Goal: Task Accomplishment & Management: Complete application form

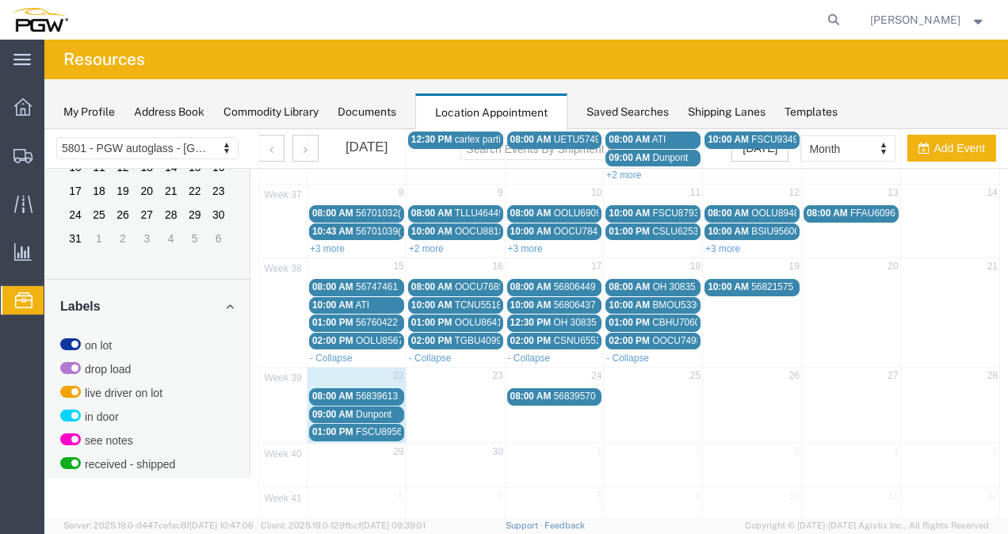
scroll to position [151, 0]
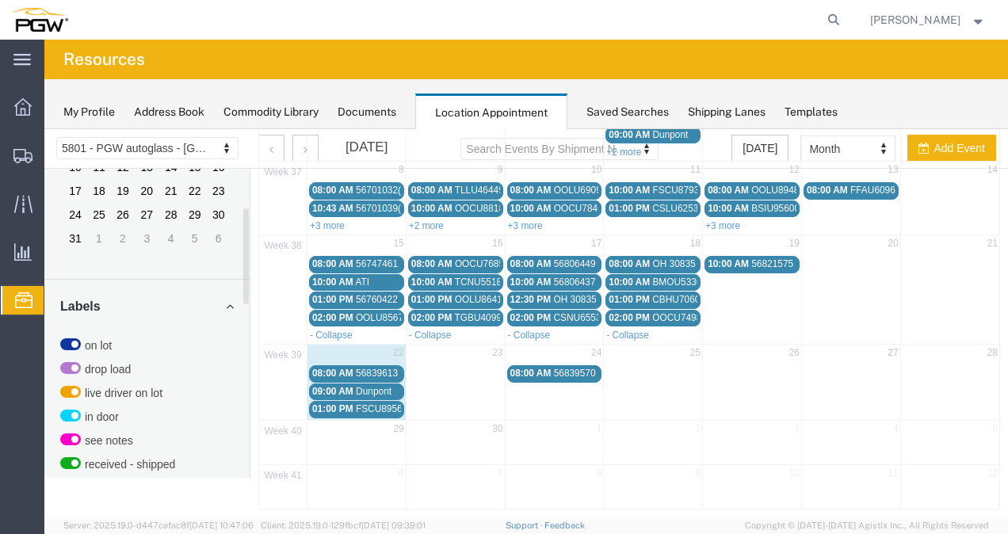
click at [463, 346] on td "23" at bounding box center [455, 355] width 99 height 20
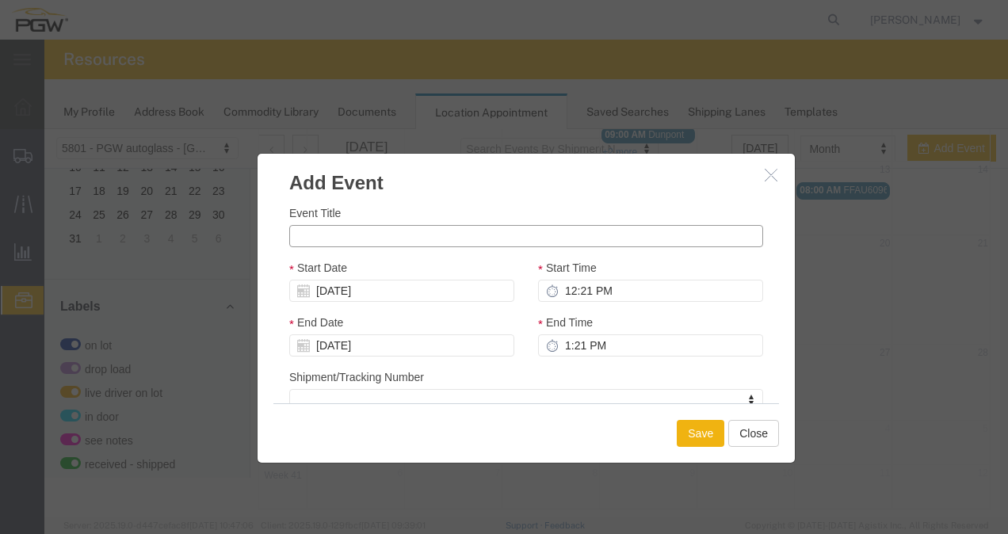
click at [426, 231] on input "Event Title" at bounding box center [526, 236] width 474 height 22
paste input "CSNU7350490"
type input "CSNU7350490"
click at [575, 285] on input "12:21 PM" at bounding box center [650, 291] width 225 height 22
type input "8:21 PM"
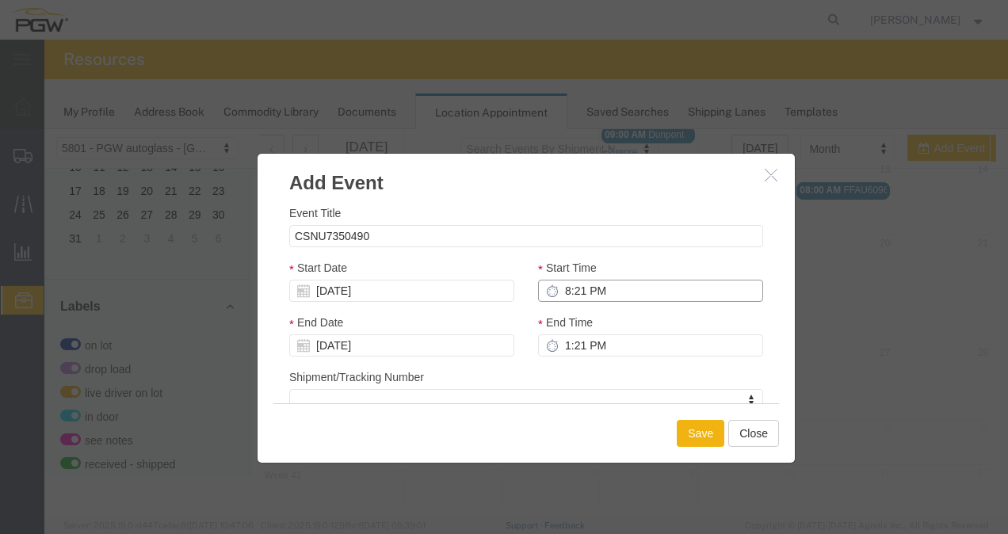
type input "9:21 PM"
type input "8:00 PM"
type input "9:00 PM"
type input "8:00 AM"
type input "9:00 AM"
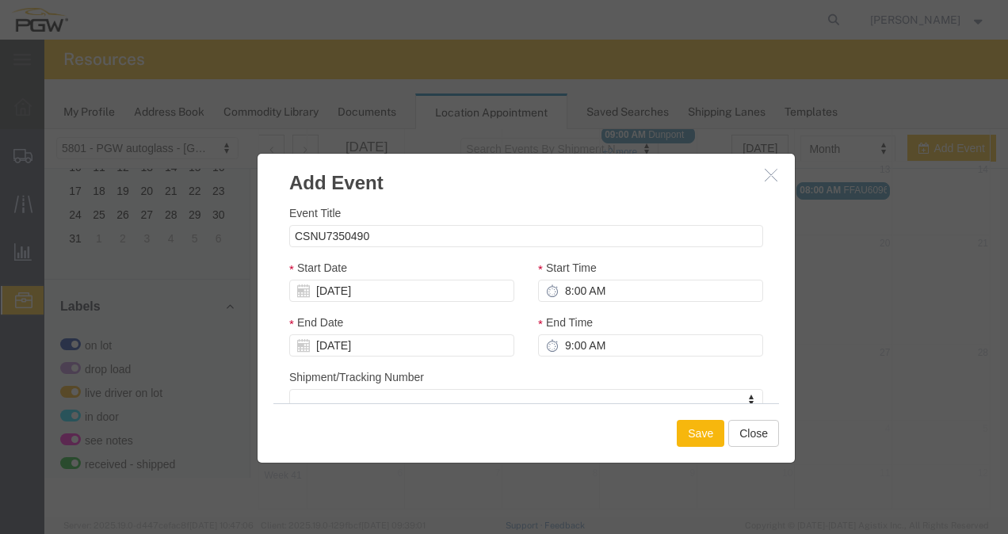
click at [705, 431] on button "Save" at bounding box center [701, 433] width 48 height 27
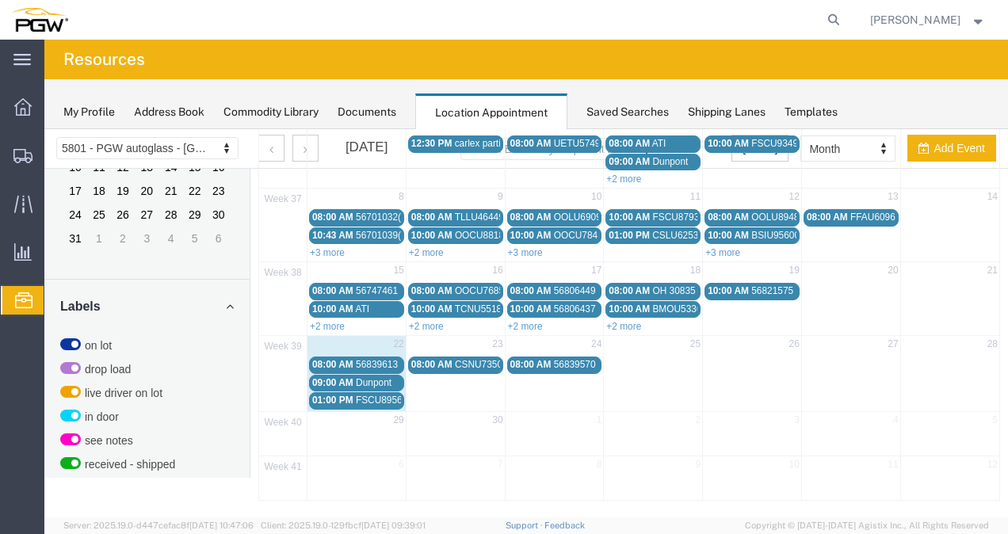
scroll to position [4, 0]
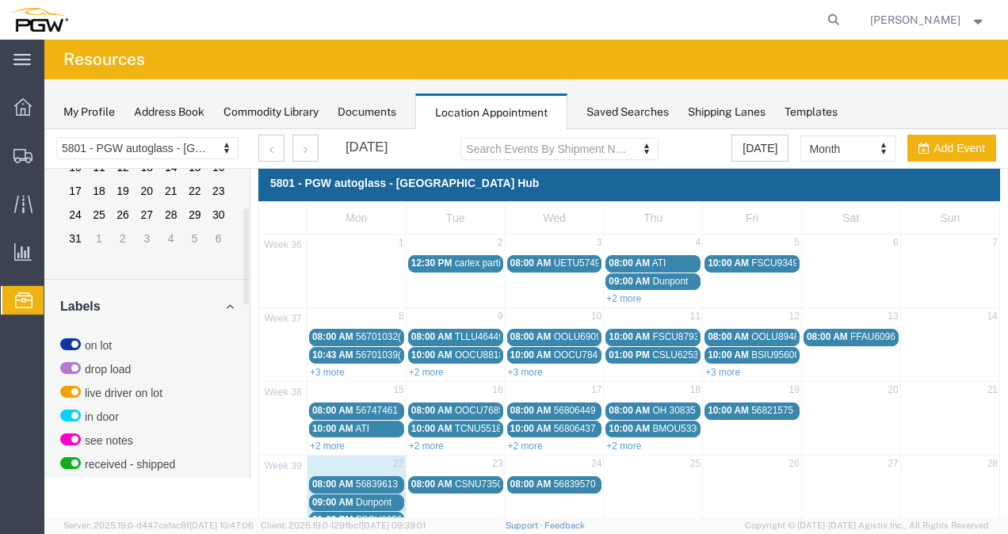
click at [559, 460] on td "24" at bounding box center [554, 466] width 99 height 20
select select "1"
select select
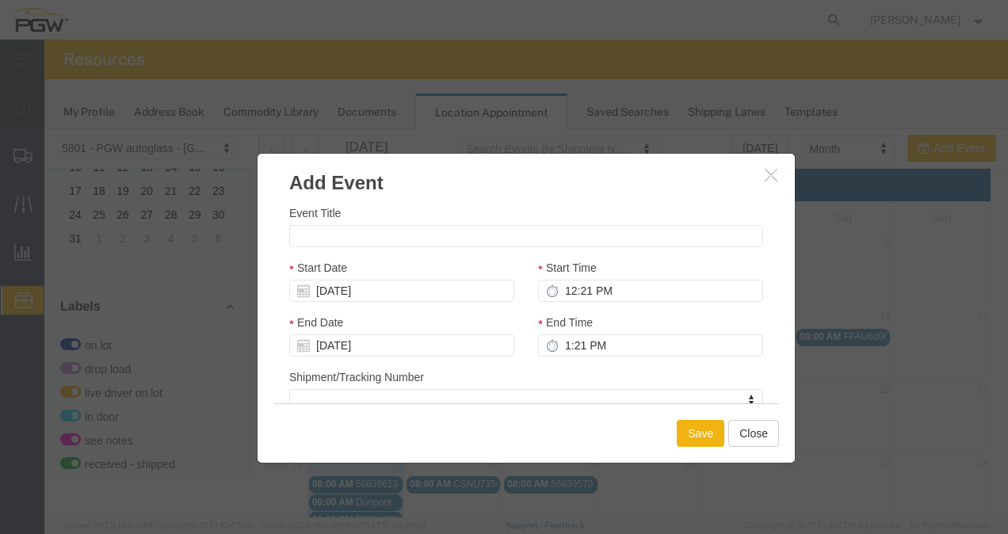
click at [769, 174] on icon "button" at bounding box center [771, 174] width 13 height 13
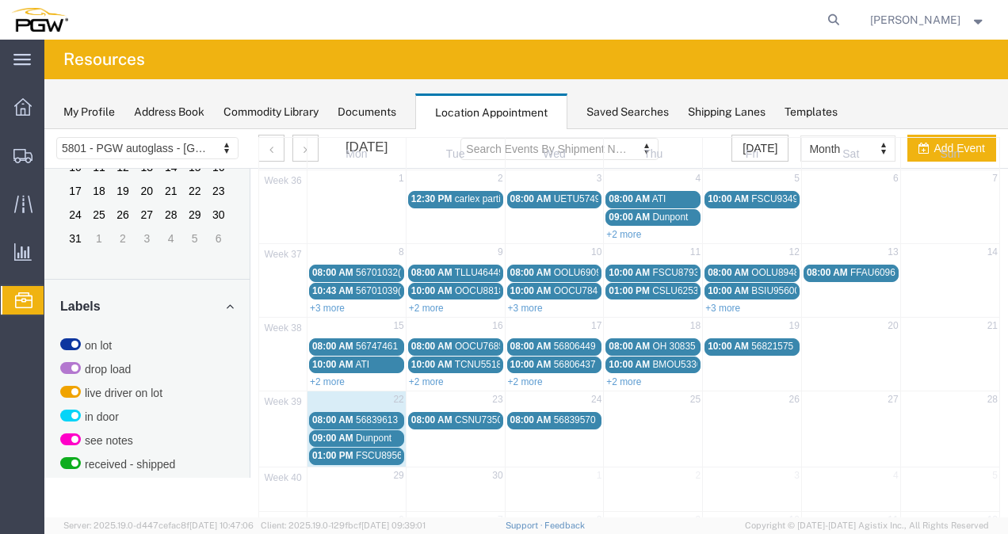
scroll to position [116, 0]
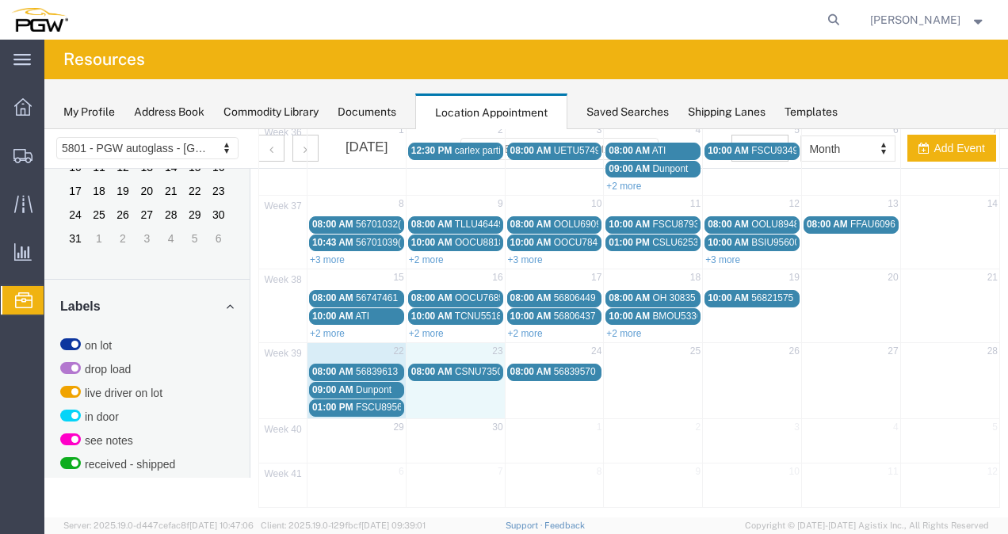
click at [445, 349] on td "23" at bounding box center [455, 353] width 99 height 20
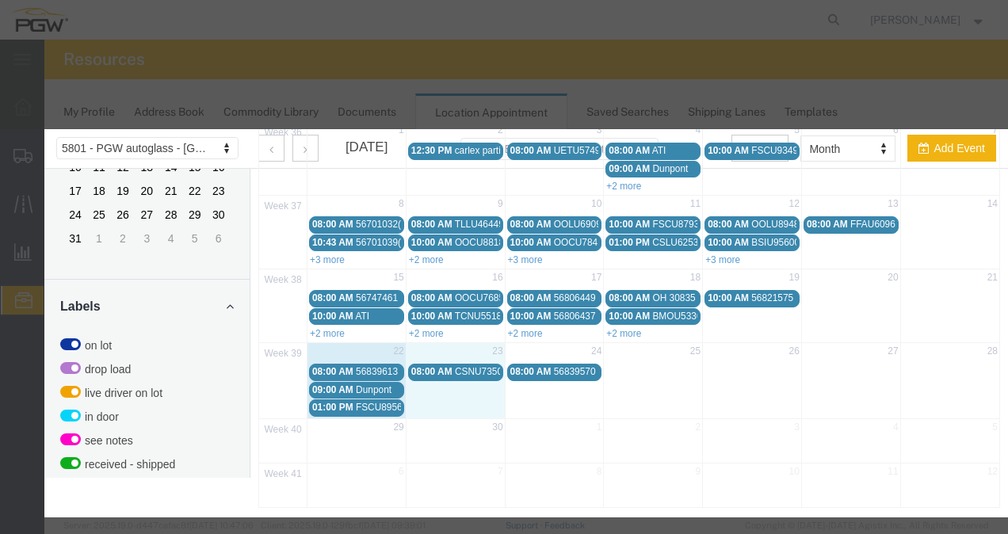
select select "1"
select select
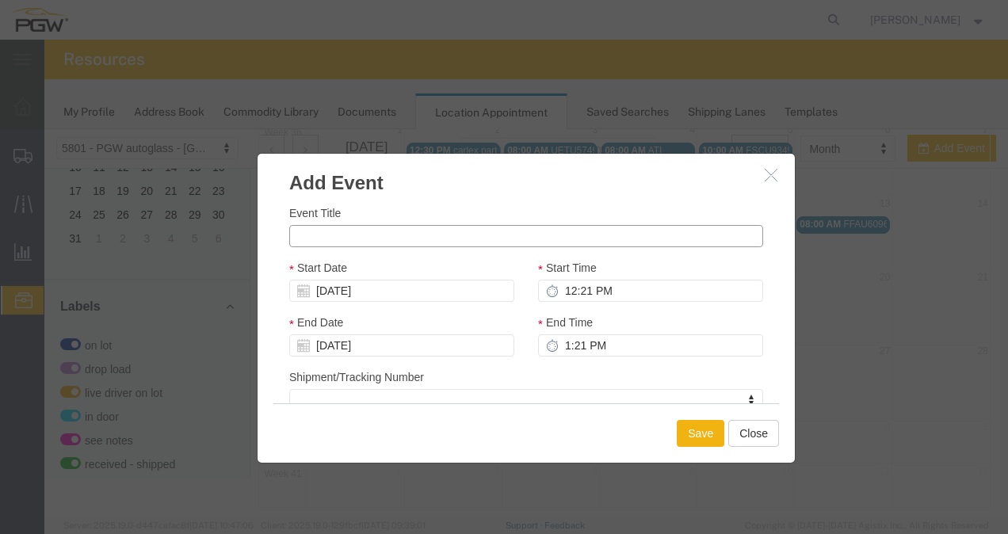
click at [459, 235] on input "Event Title" at bounding box center [526, 236] width 474 height 22
paste input "CSNU8056813"
type input "CSNU8056813"
click at [576, 293] on input "12:21 PM" at bounding box center [650, 291] width 225 height 22
type input "10:21 PM"
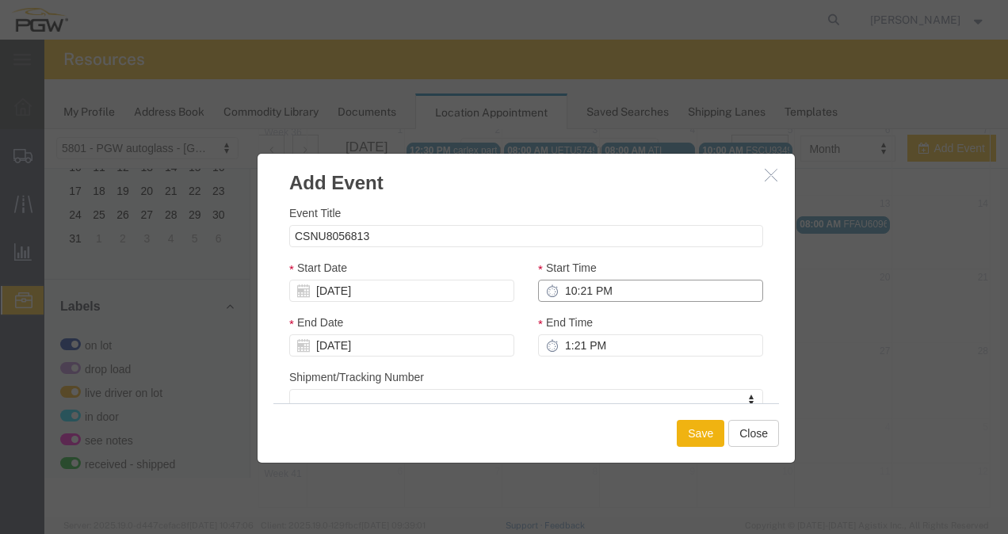
type input "11:21 PM"
type input "10:00 PM"
type input "11:00 PM"
type input "10:00 AM"
type input "11:00 AM"
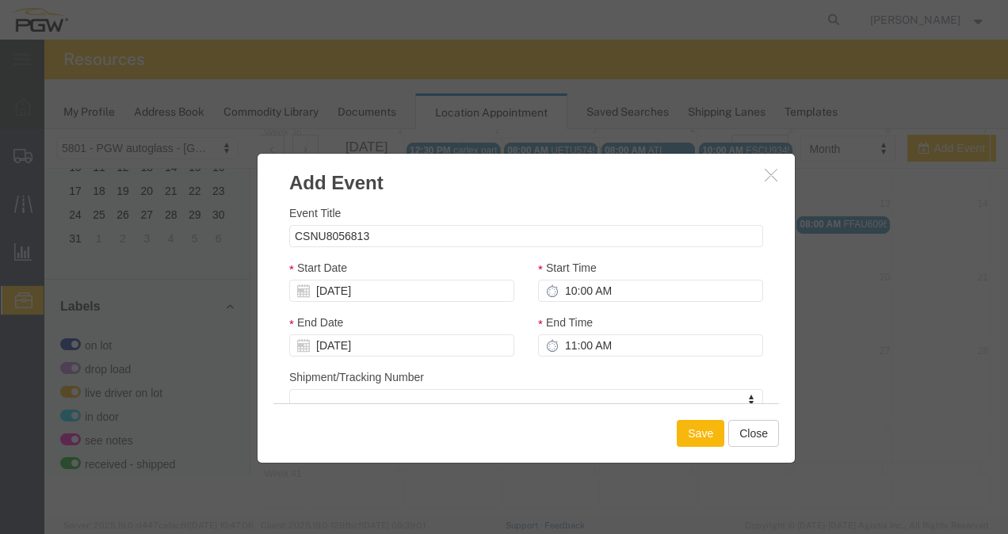
click at [689, 423] on button "Save" at bounding box center [701, 433] width 48 height 27
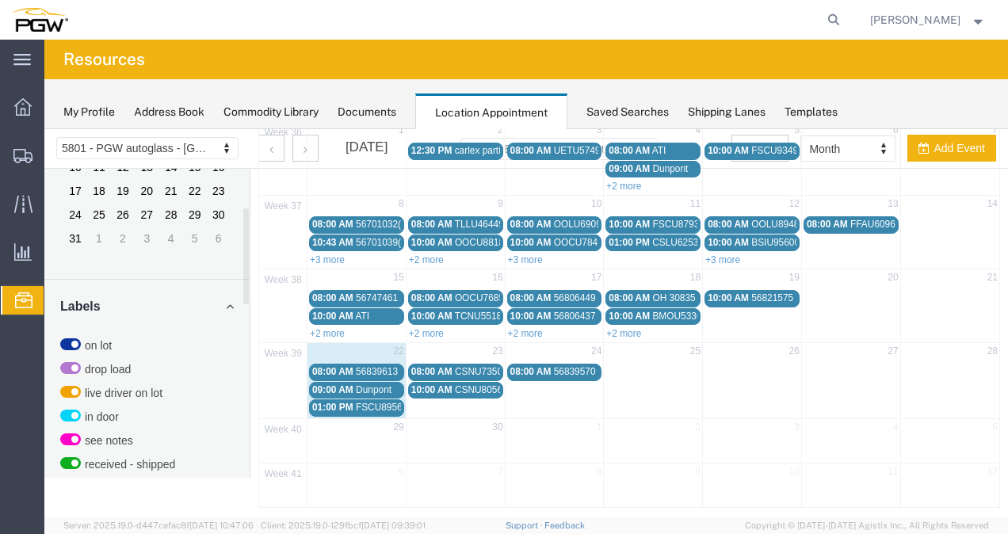
click at [453, 397] on td "10:00 AM CSNU8056813" at bounding box center [455, 399] width 99 height 36
select select "1"
select select
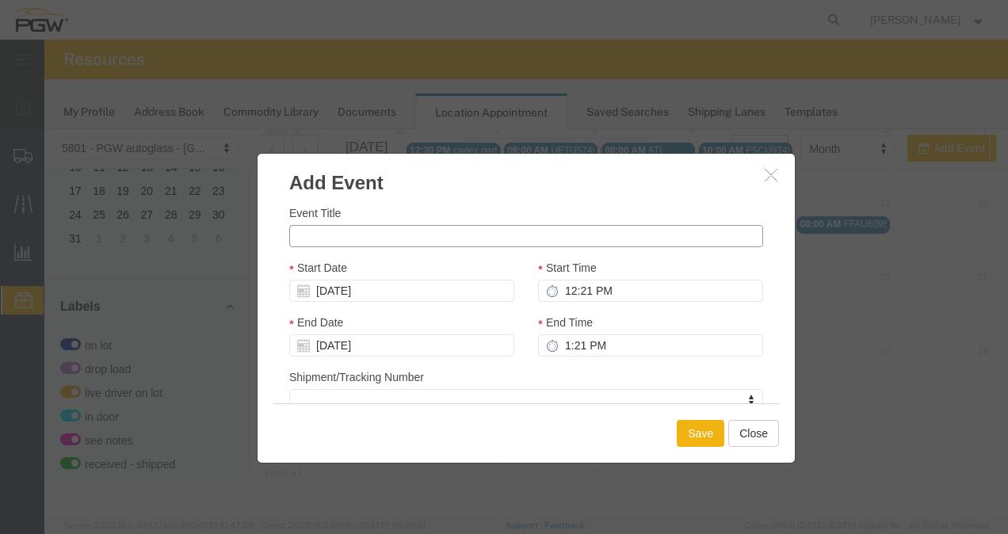
click at [415, 231] on input "Event Title" at bounding box center [526, 236] width 474 height 22
paste input "FFAU6037118"
type input "FFAU6037118"
click at [567, 290] on input "12:21 PM" at bounding box center [650, 291] width 225 height 22
type input "1:21 PM"
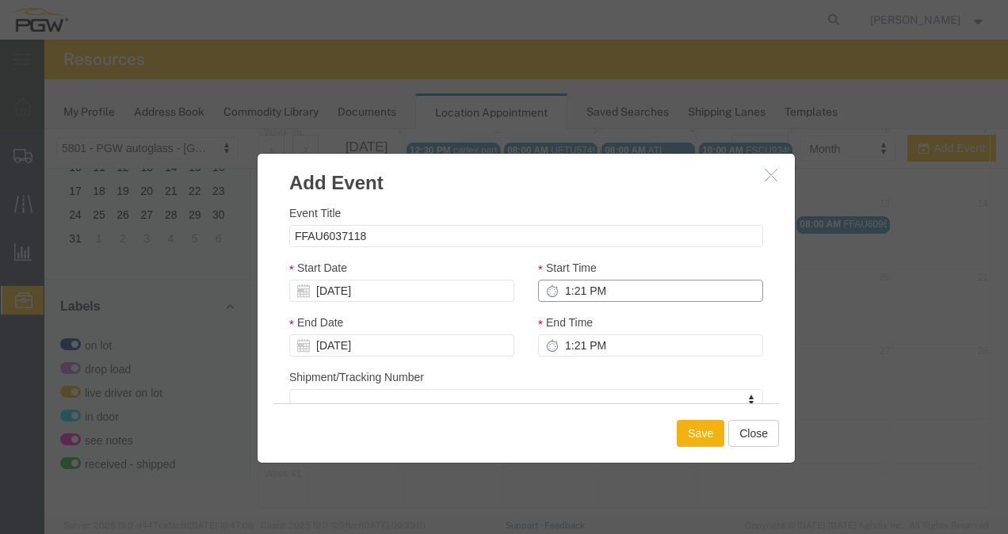
type input "2:21 PM"
type input "1:00 PM"
type input "2:00 PM"
click at [703, 426] on button "Save" at bounding box center [701, 433] width 48 height 27
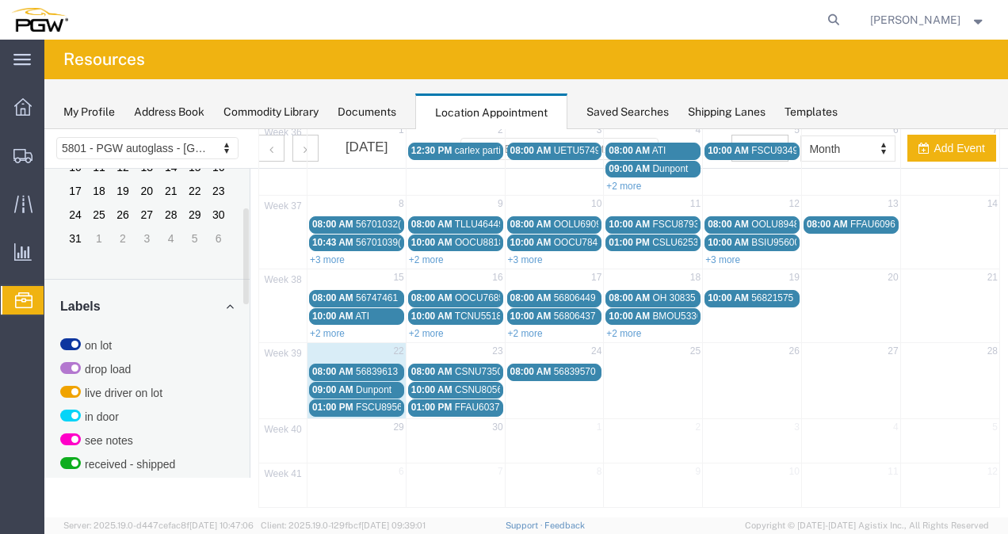
click at [469, 346] on td "23" at bounding box center [455, 353] width 99 height 20
select select "1"
select select
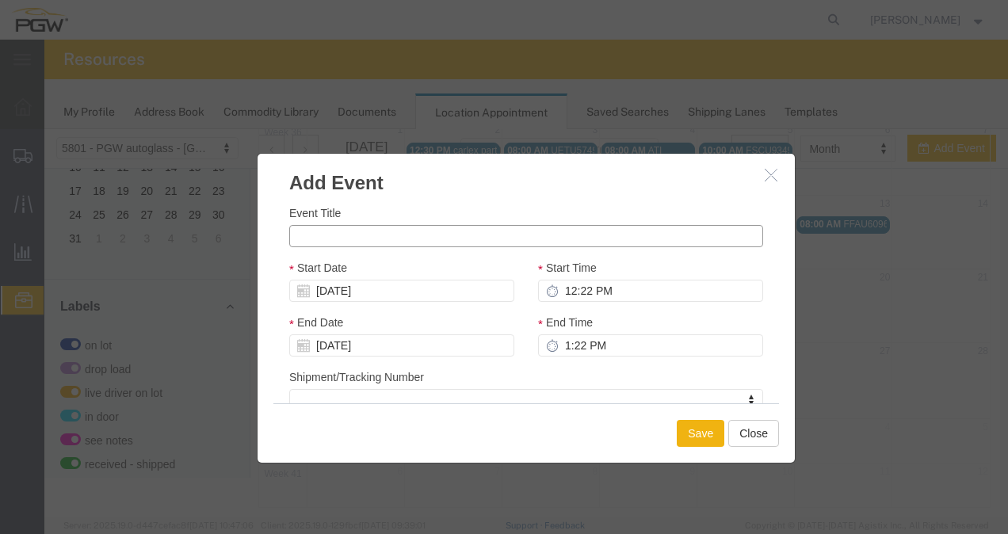
click at [411, 240] on input "Event Title" at bounding box center [526, 236] width 474 height 22
paste input "UETU5865631"
type input "UETU5865631"
click at [560, 296] on input "12:22 PM" at bounding box center [650, 291] width 225 height 22
type input "2:22 PM"
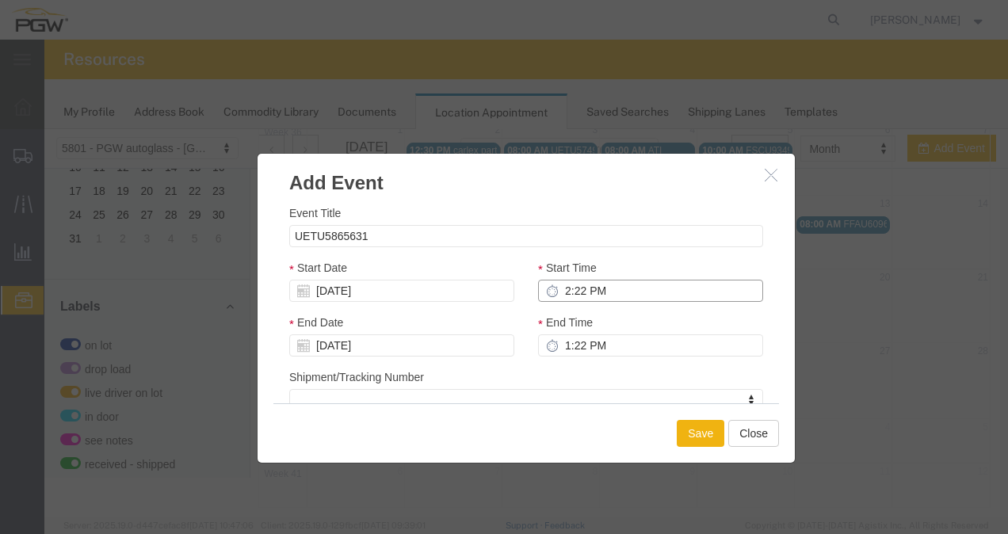
type input "3:22 PM"
type input "2:00 PM"
type input "3:00 PM"
click at [704, 417] on div "Save Close" at bounding box center [526, 432] width 506 height 59
click at [694, 435] on button "Save" at bounding box center [701, 433] width 48 height 27
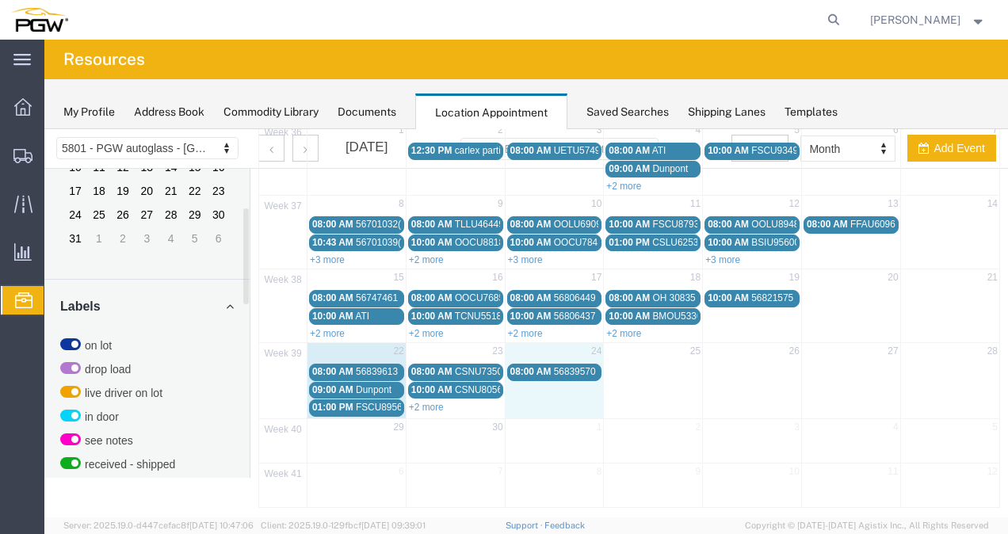
click at [531, 349] on td "24" at bounding box center [554, 353] width 99 height 20
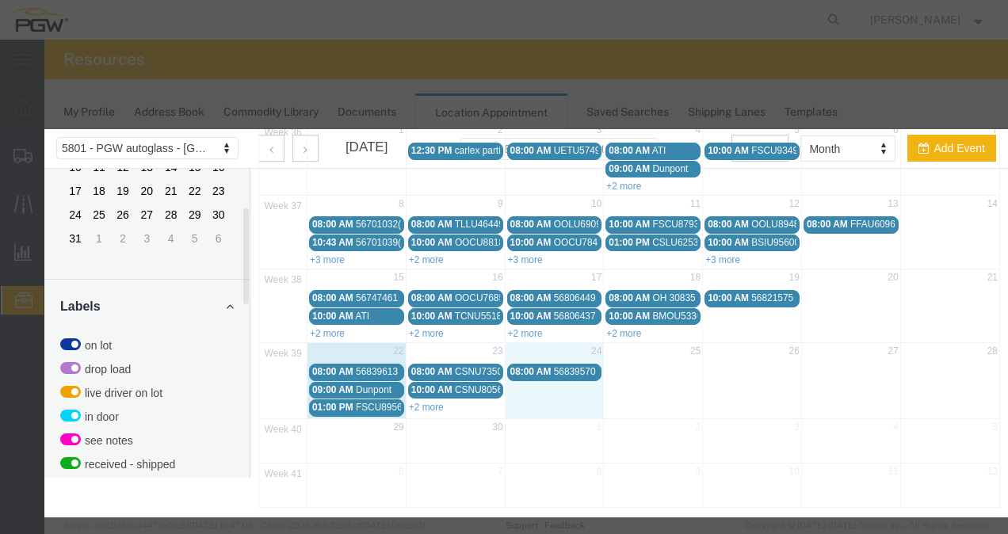
select select "1"
select select
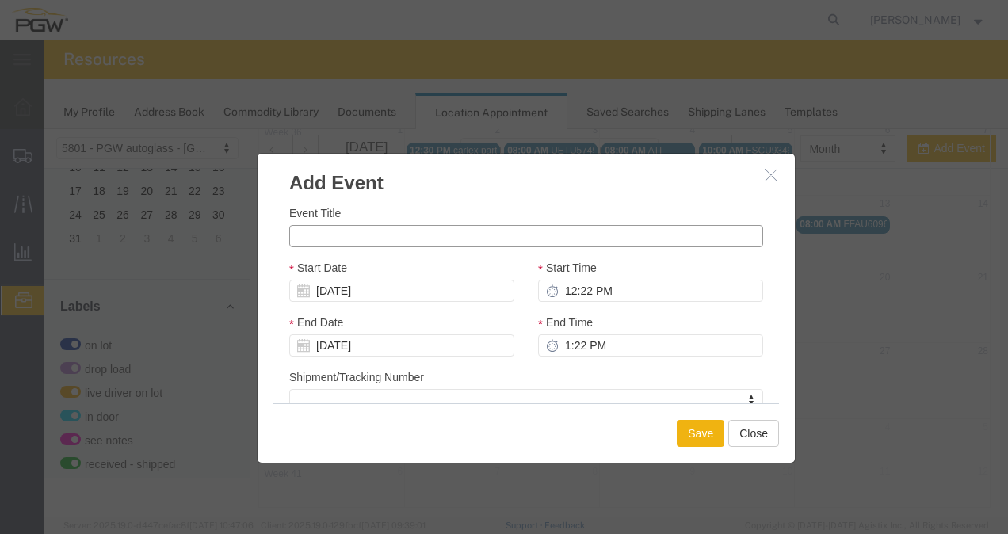
click at [465, 239] on input "Event Title" at bounding box center [526, 236] width 474 height 22
paste input "OOCU8134840"
type input "OOCU8134840"
click at [593, 296] on input "12:22 PM" at bounding box center [650, 291] width 225 height 22
type input "10:22 PM"
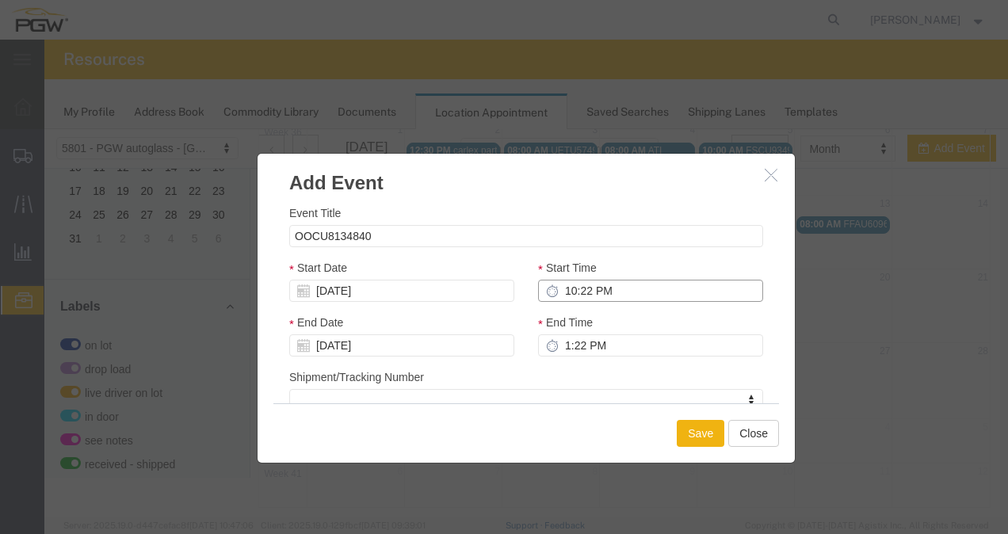
type input "11:22 PM"
type input "10:00 PM"
type input "11:00 PM"
type input "10:00 AM"
type input "11:00 AM"
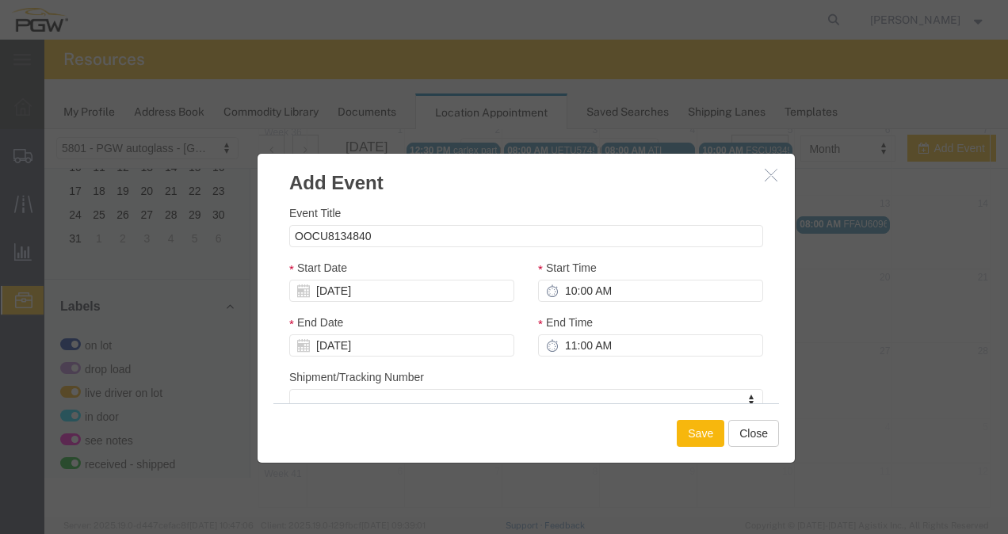
click at [701, 439] on button "Save" at bounding box center [701, 433] width 48 height 27
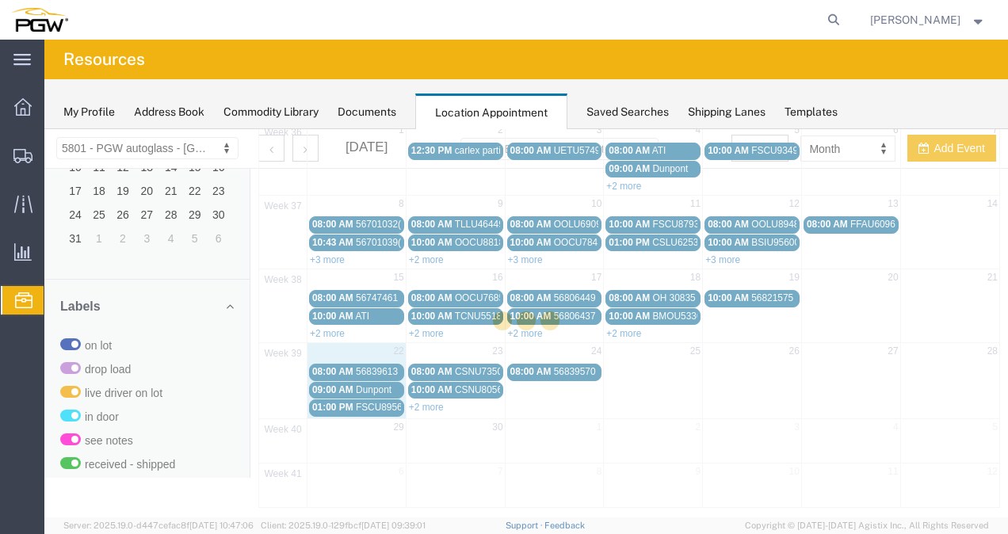
scroll to position [4, 0]
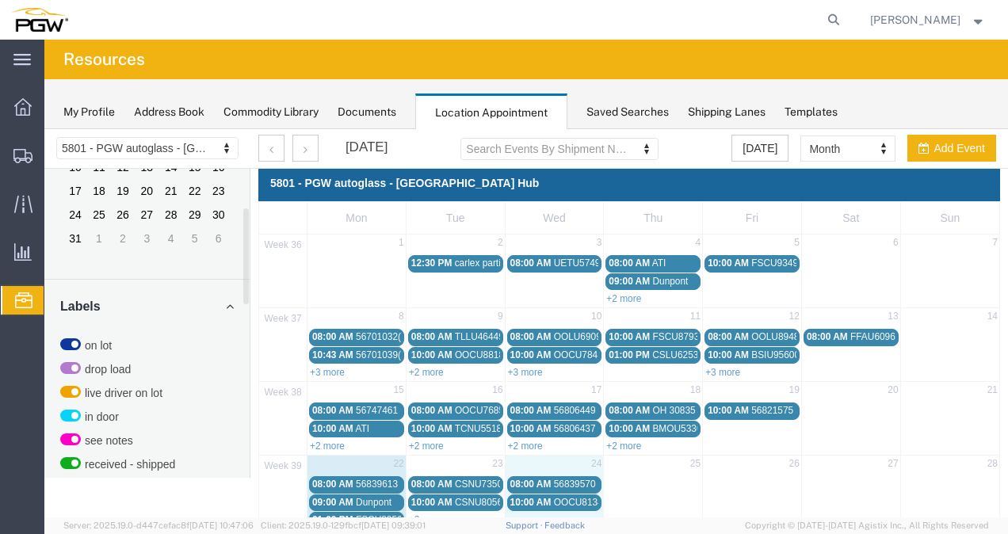
click at [558, 456] on td "24" at bounding box center [554, 466] width 99 height 20
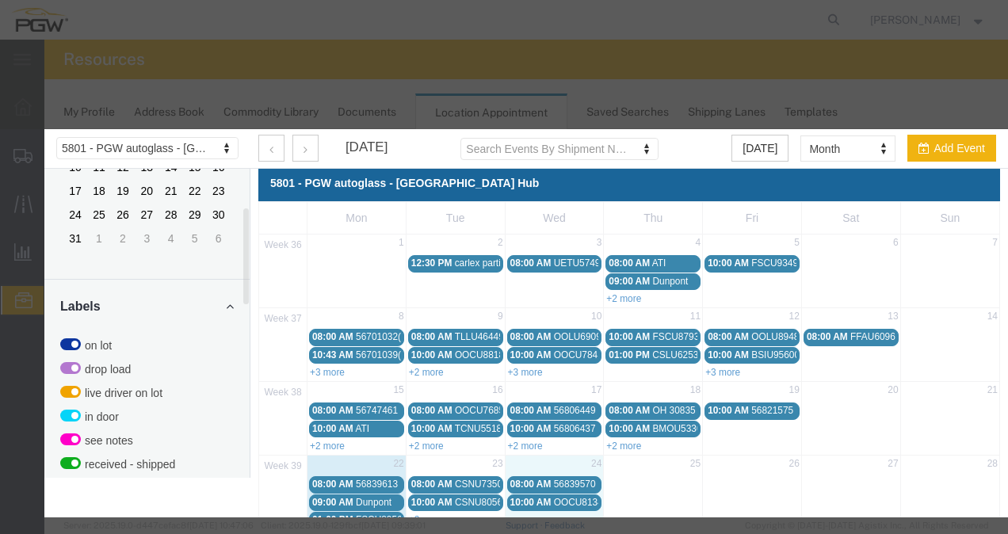
select select "1"
select select
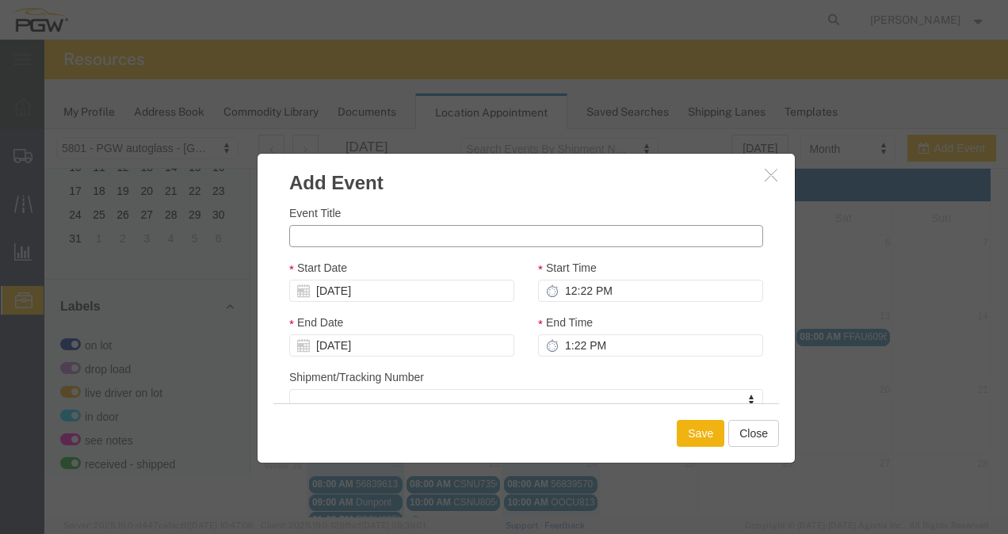
click at [484, 231] on input "Event Title" at bounding box center [526, 236] width 474 height 22
paste input "OOCU6526631"
type input "OOCU6526631"
click at [588, 298] on input "12:22 PM" at bounding box center [650, 291] width 225 height 22
type input "1:22 PM"
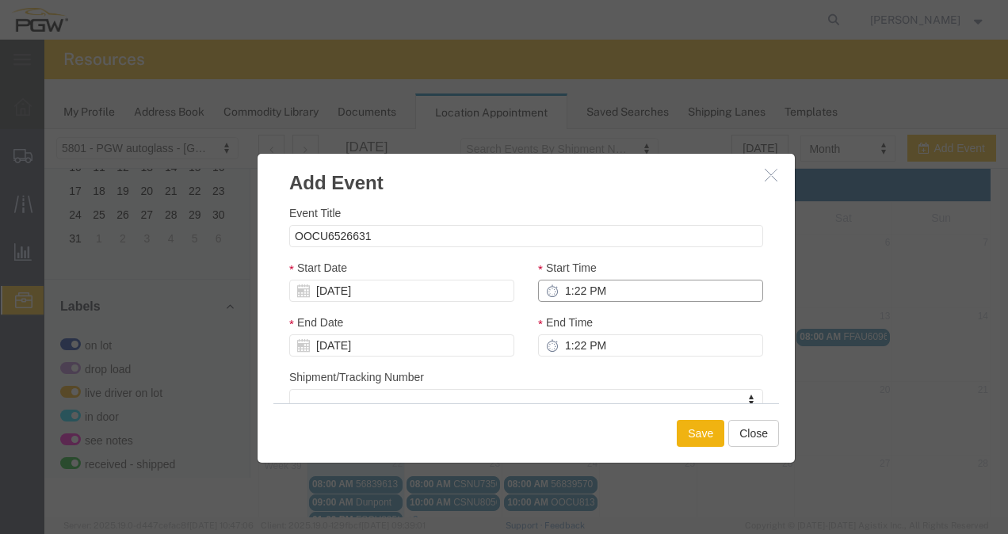
type input "2:22 PM"
type input "1:00 PM"
type input "2:00 PM"
click at [708, 428] on button "Save" at bounding box center [701, 433] width 48 height 27
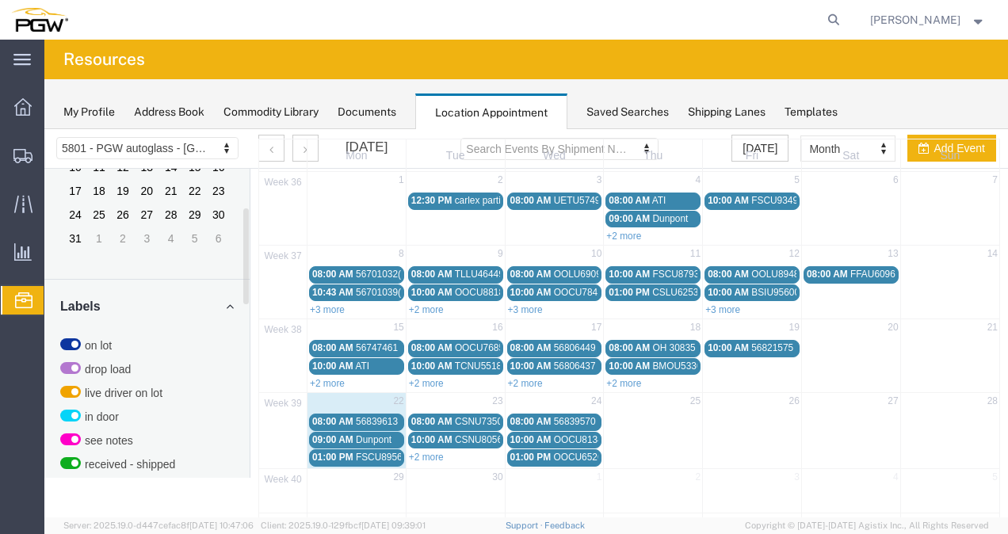
scroll to position [116, 0]
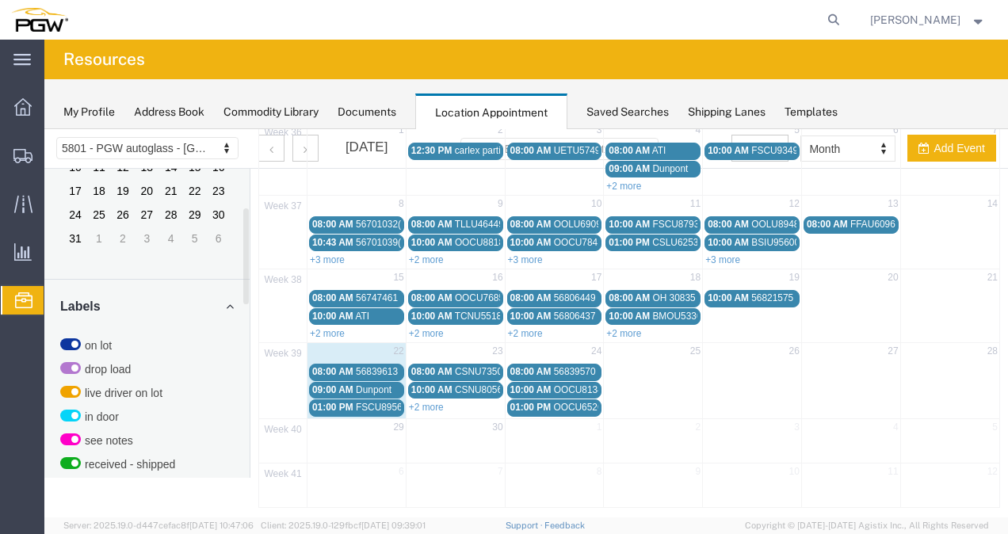
click at [569, 346] on td "24" at bounding box center [554, 353] width 99 height 20
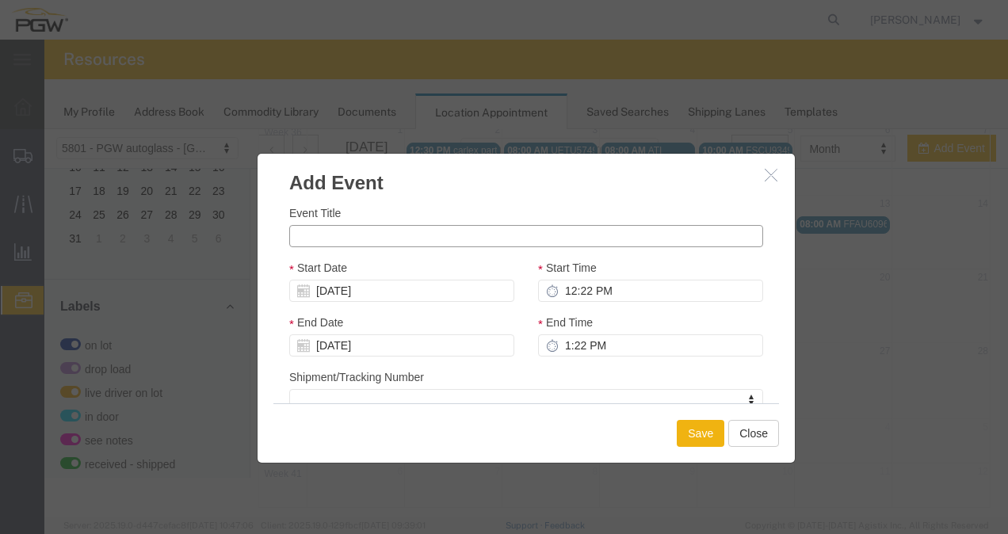
click at [456, 236] on input "Event Title" at bounding box center [526, 236] width 474 height 22
paste input "TCNU5029379"
type input "TCNU5029379"
click at [566, 290] on input "12:22 PM" at bounding box center [650, 291] width 225 height 22
type input "2:22 PM"
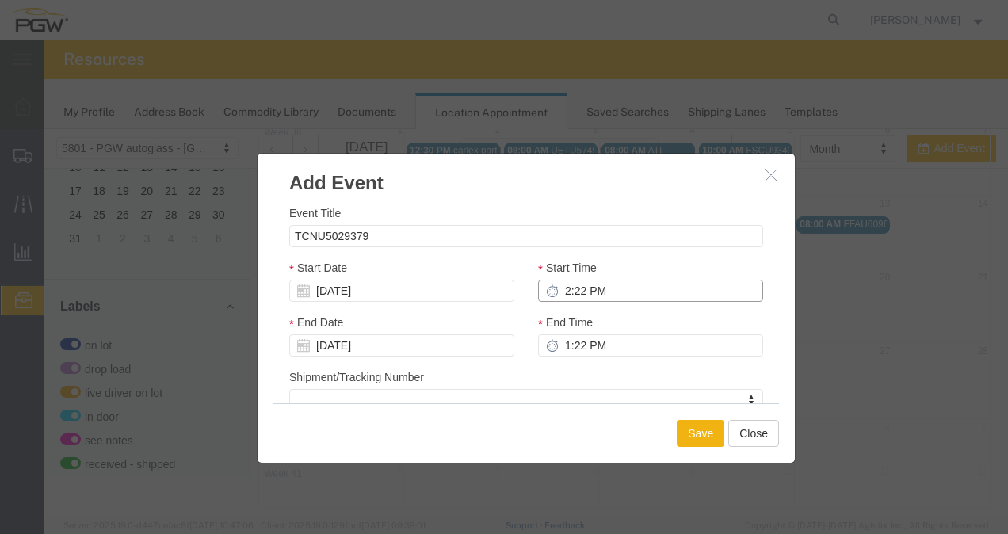
type input "3:22 PM"
type input "2:00 PM"
type input "3:00 PM"
click at [708, 427] on button "Save" at bounding box center [701, 433] width 48 height 27
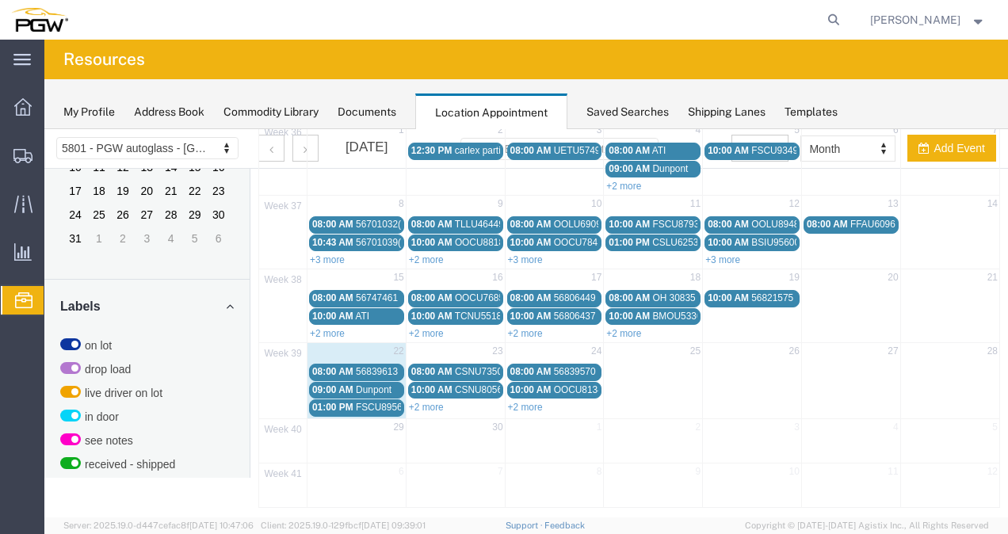
click at [645, 362] on td at bounding box center [653, 389] width 99 height 54
select select "1"
select select
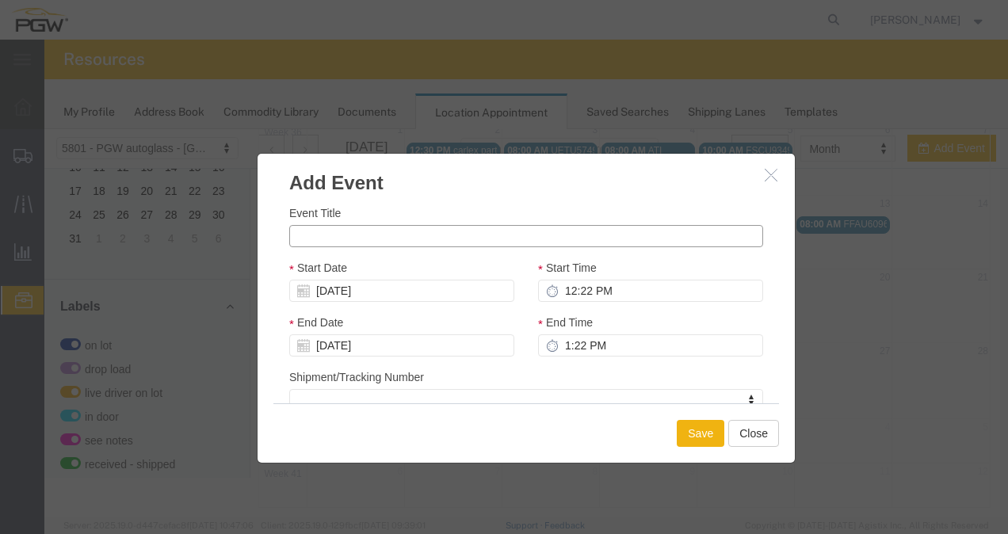
click at [436, 239] on input "Event Title" at bounding box center [526, 236] width 474 height 22
paste input "CSNU7073924"
type input "CSNU7073924"
click at [590, 286] on input "12:22 PM" at bounding box center [650, 291] width 225 height 22
type input "8:22 PM"
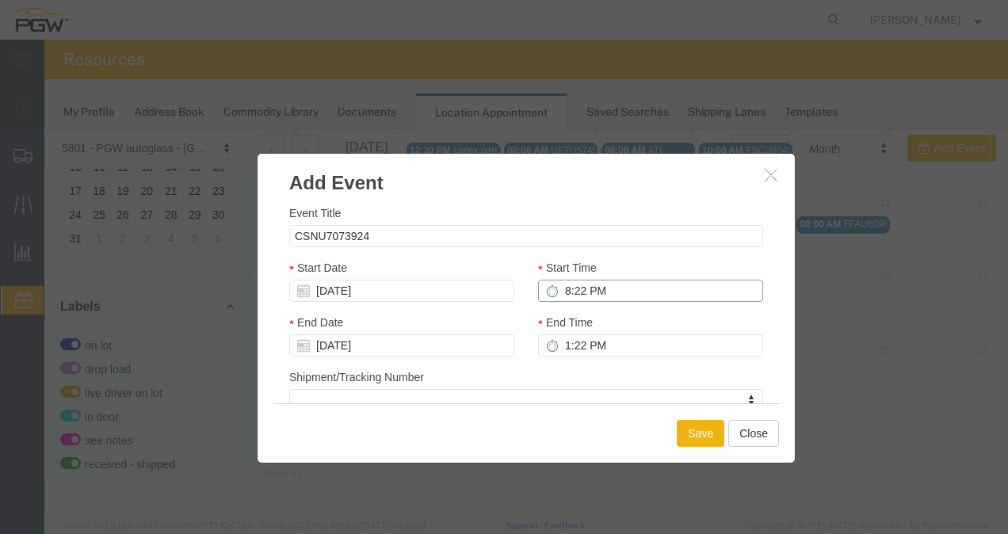
type input "9:22 PM"
type input "8:00 PM"
type input "9:00 PM"
type input "8:00 AM"
type input "9:00 AM"
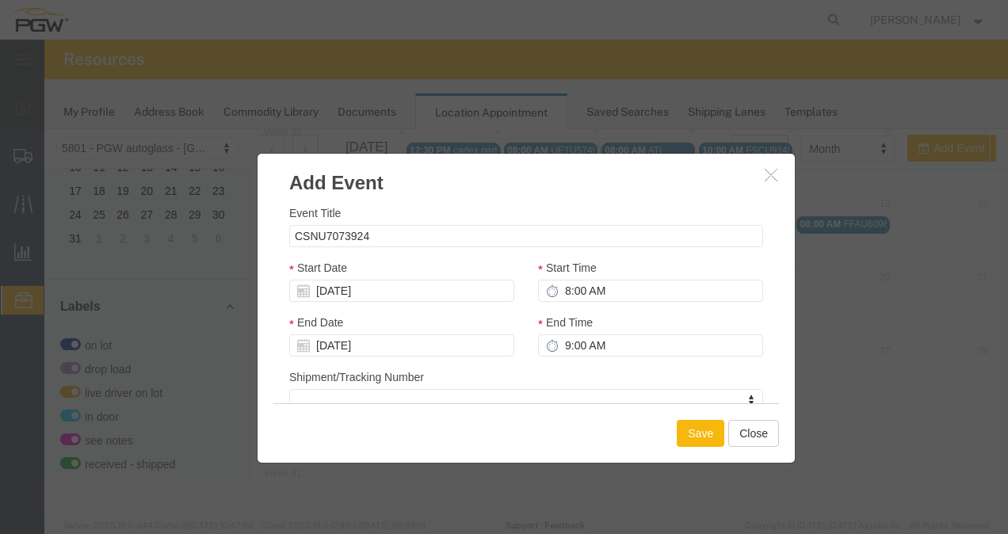
click at [713, 437] on button "Save" at bounding box center [701, 433] width 48 height 27
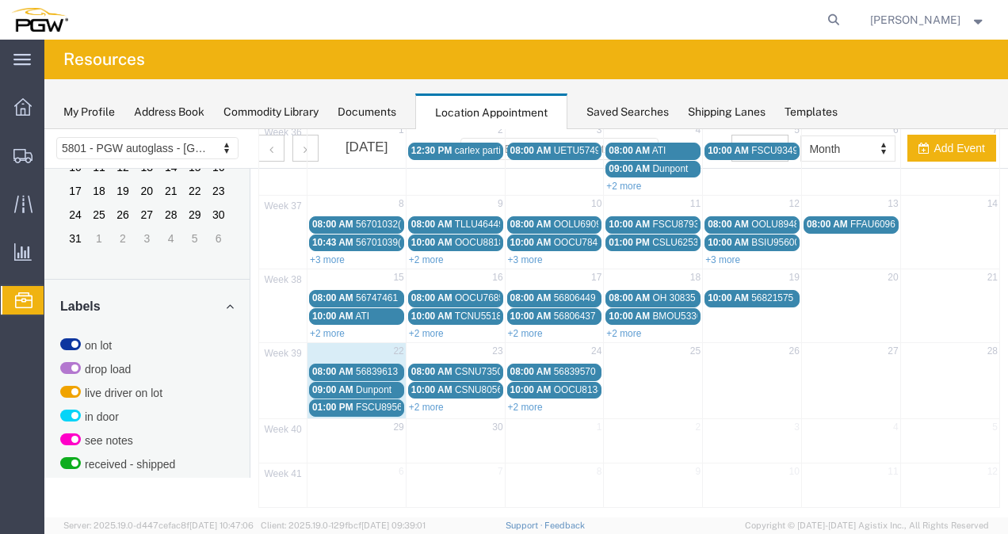
scroll to position [4, 0]
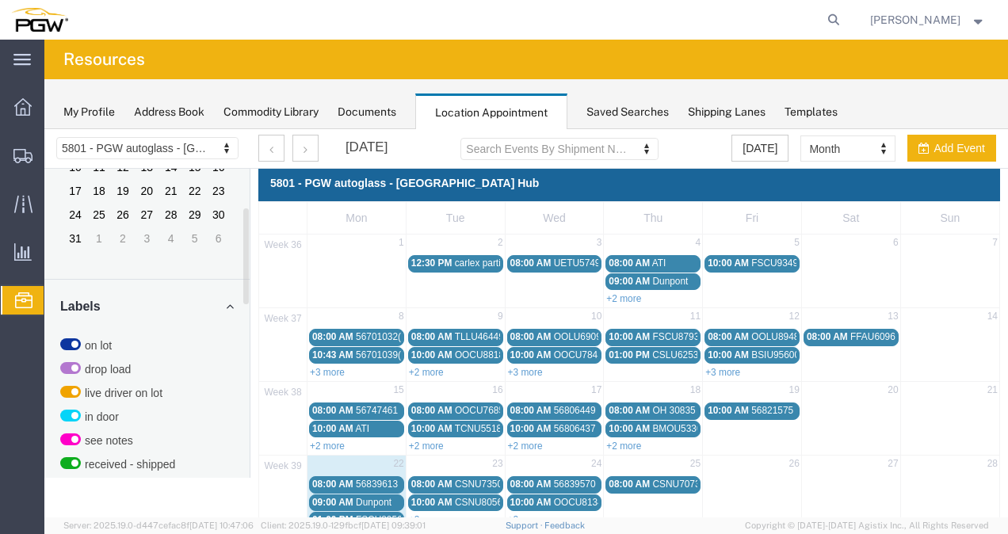
click at [651, 463] on td "25" at bounding box center [653, 466] width 99 height 20
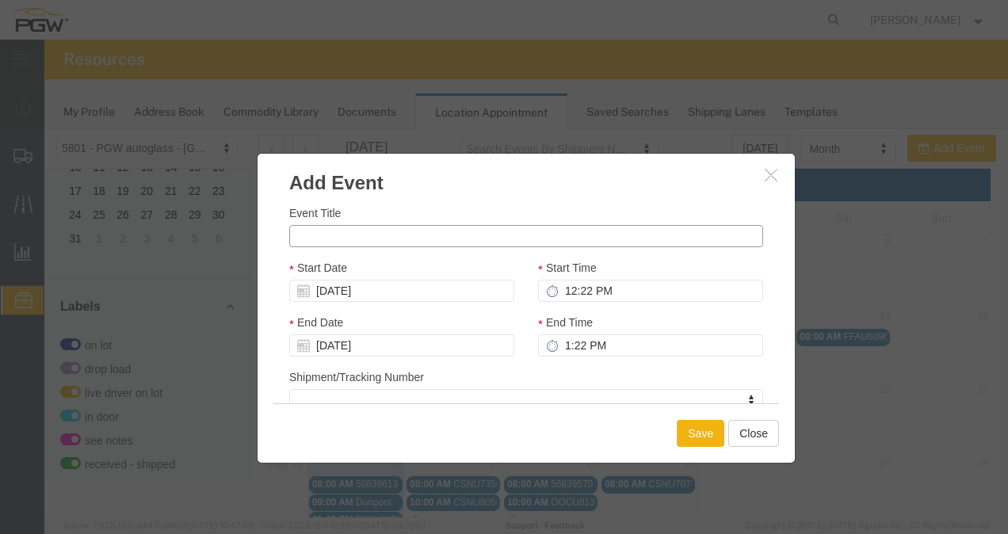
click at [408, 237] on input "Event Title" at bounding box center [526, 236] width 474 height 22
paste input "OOCU7774165"
type input "OOCU7774165"
click at [568, 293] on input "12:22 PM" at bounding box center [650, 291] width 225 height 22
type input "10:22 PM"
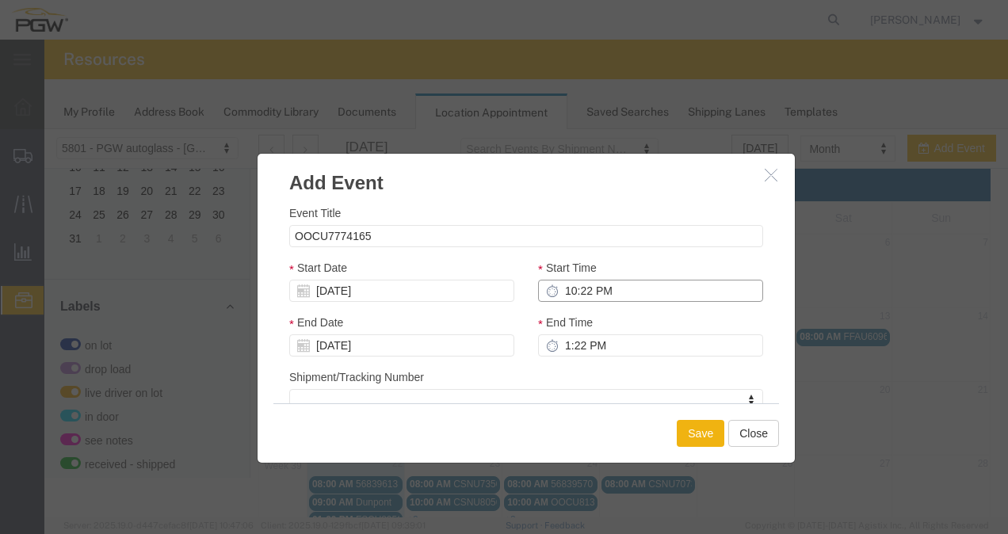
type input "11:22 PM"
type input "10:00 PM"
type input "11:00 PM"
type input "10:00 AM"
type input "11:00 AM"
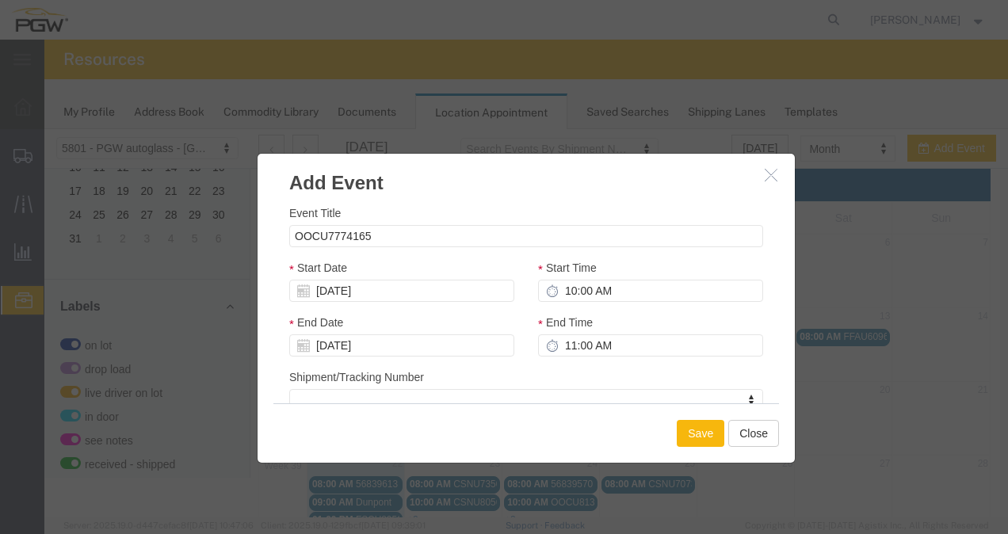
click at [687, 430] on button "Save" at bounding box center [701, 433] width 48 height 27
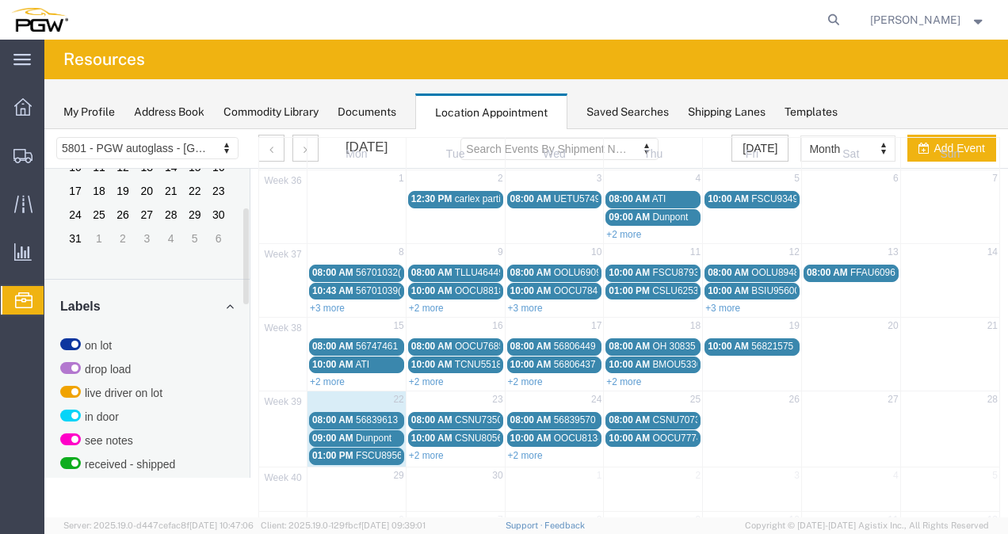
scroll to position [116, 0]
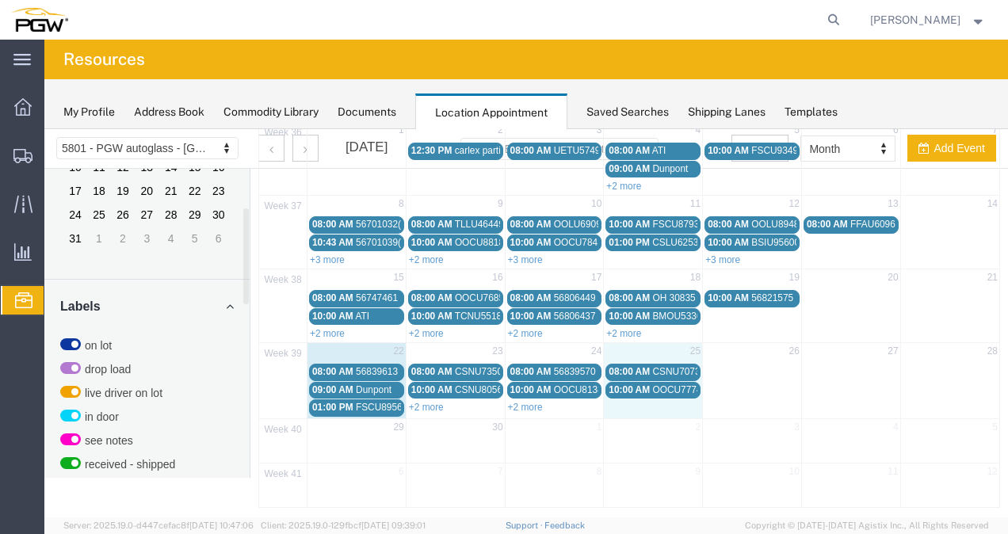
click at [659, 350] on td "25" at bounding box center [653, 353] width 99 height 20
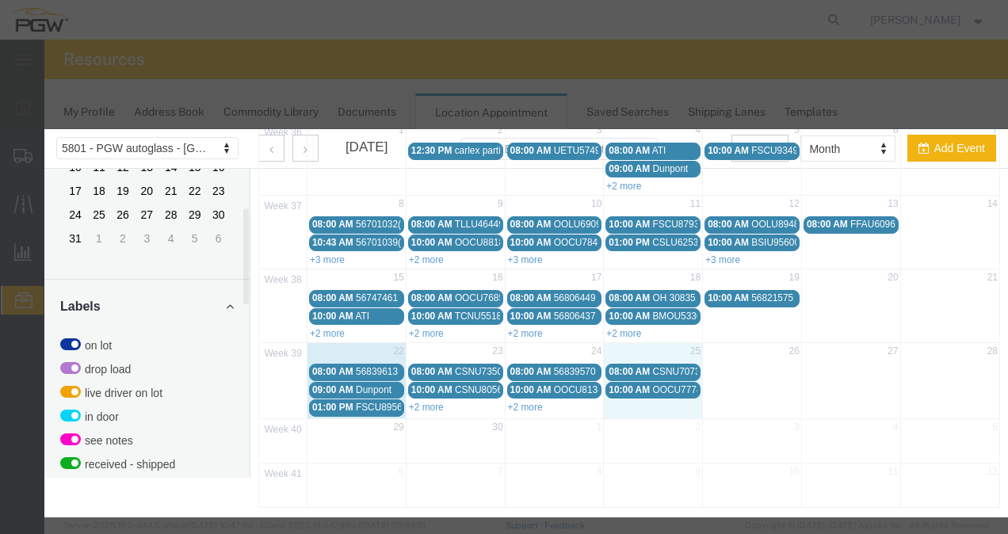
select select "1"
select select
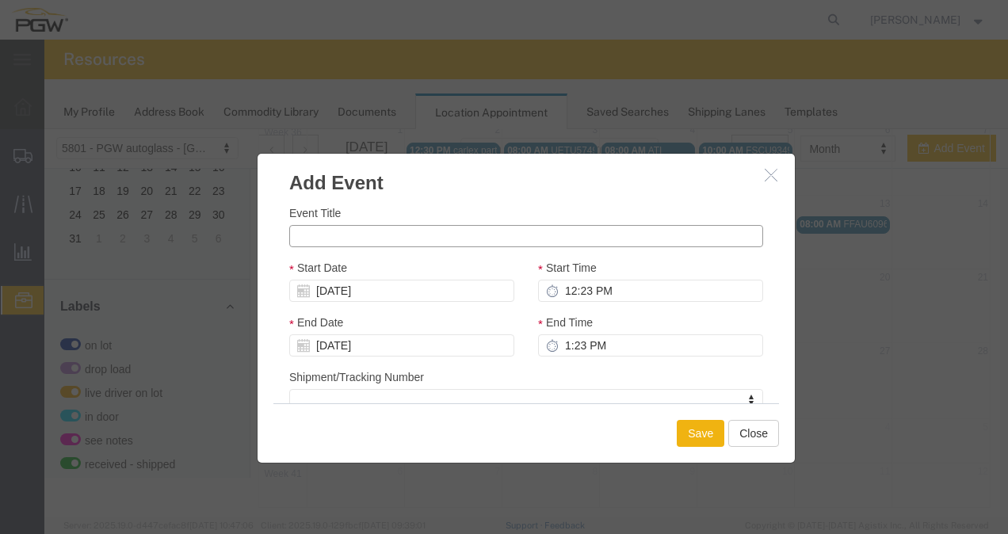
click at [489, 236] on input "Event Title" at bounding box center [526, 236] width 474 height 22
paste input "CSNU8775695"
type input "CSNU8775695"
click at [593, 299] on input "12:23 PM" at bounding box center [650, 291] width 225 height 22
type input "1:23 PM"
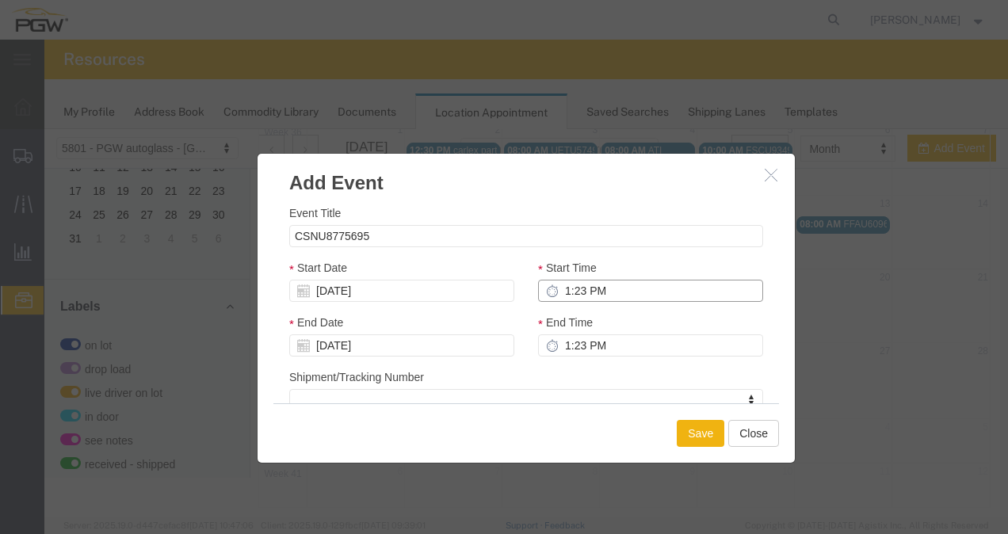
type input "2:23 PM"
type input "1:00 PM"
type input "2:00 PM"
click at [697, 422] on button "Save" at bounding box center [701, 433] width 48 height 27
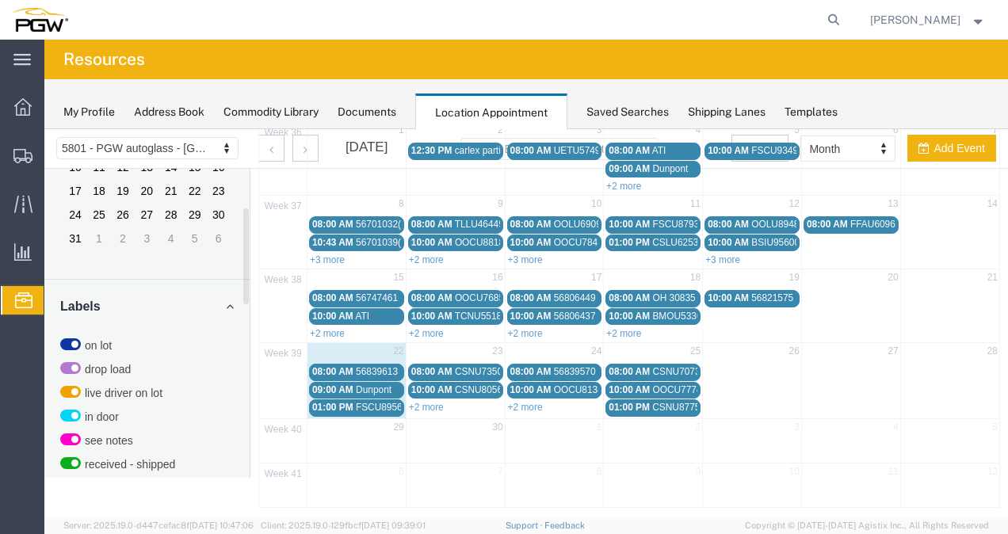
click at [647, 345] on td "25" at bounding box center [653, 353] width 99 height 20
select select "1"
select select
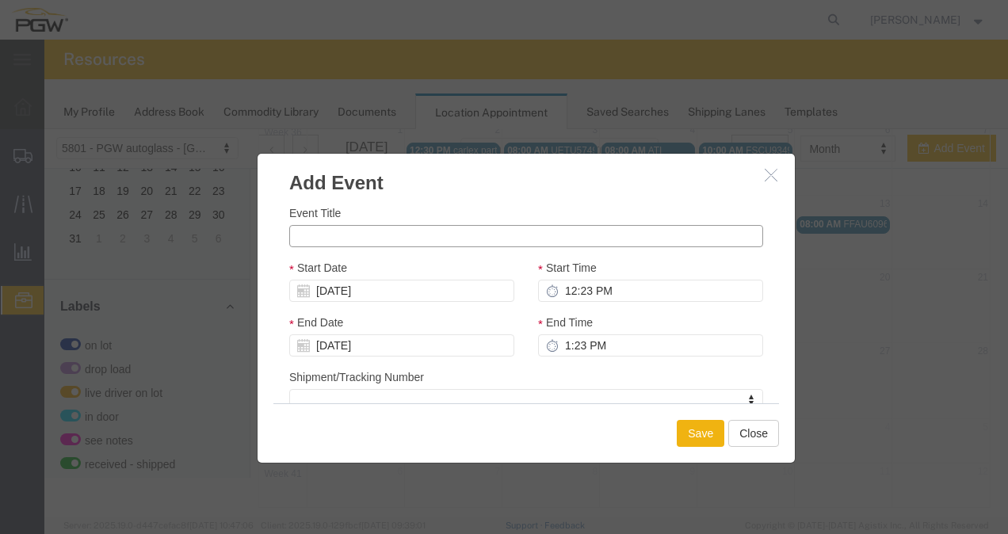
click at [476, 239] on input "Event Title" at bounding box center [526, 236] width 474 height 22
paste input "CSLU6290229"
type input "CSLU6290229"
click at [570, 289] on input "12:23 PM" at bounding box center [650, 291] width 225 height 22
type input "2:23 PM"
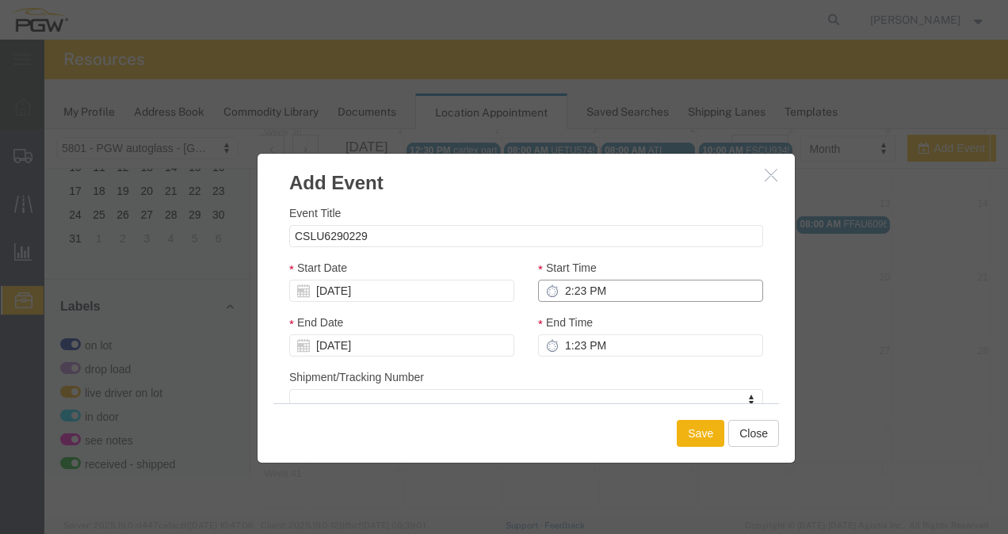
type input "3:23 PM"
type input "2:00 PM"
type input "3:00 PM"
click at [704, 432] on button "Save" at bounding box center [701, 433] width 48 height 27
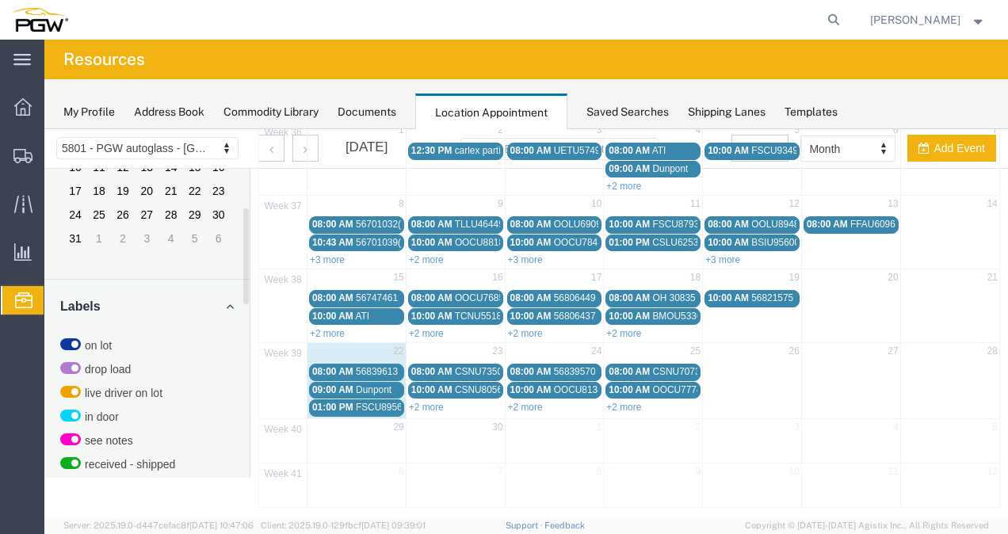
click at [740, 368] on td at bounding box center [752, 389] width 99 height 54
select select "1"
select select
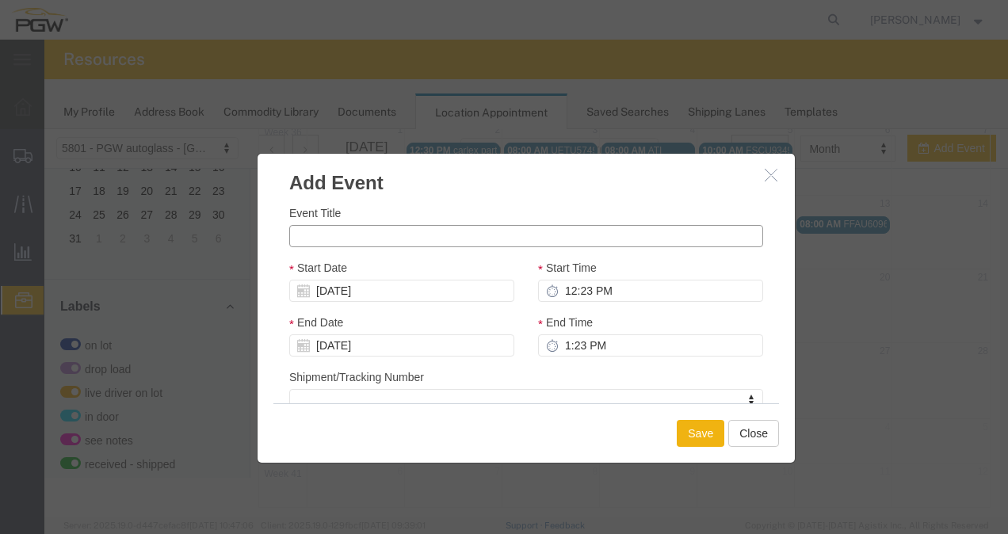
click at [433, 236] on input "Event Title" at bounding box center [526, 236] width 474 height 22
paste input "FCIU9921650"
type input "FCIU9921650"
click at [575, 284] on input "12:23 PM" at bounding box center [650, 291] width 225 height 22
type input "8:23 PM"
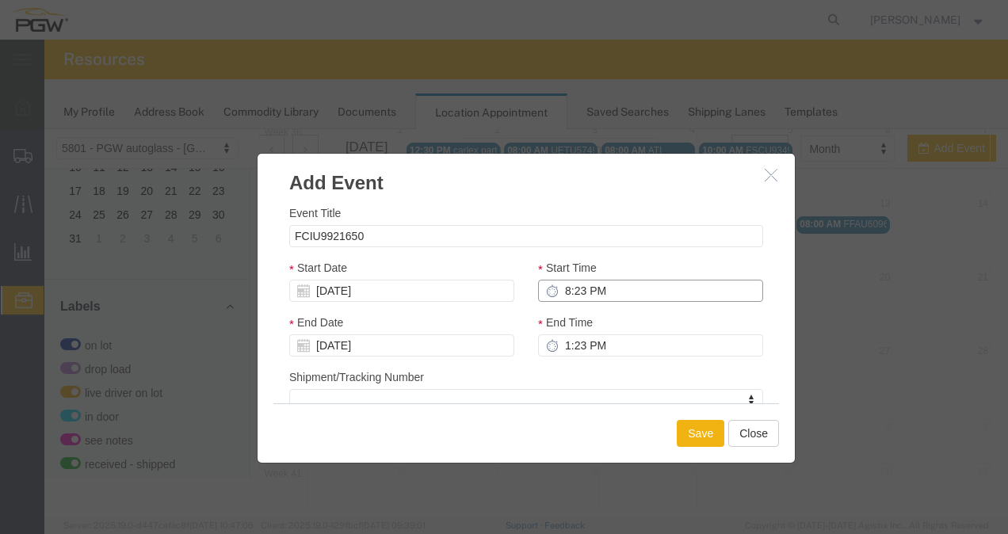
type input "9:23 PM"
type input "8:00 PM"
type input "9:00 PM"
type input "8:00 AM"
type input "9:00 AM"
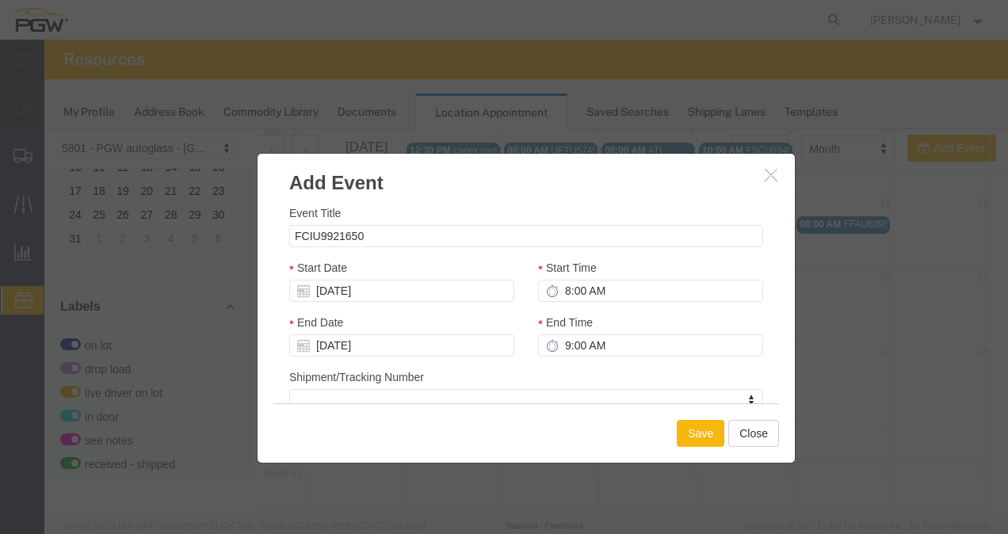
click at [699, 426] on button "Save" at bounding box center [701, 433] width 48 height 27
